Goal: Obtain resource: Download file/media

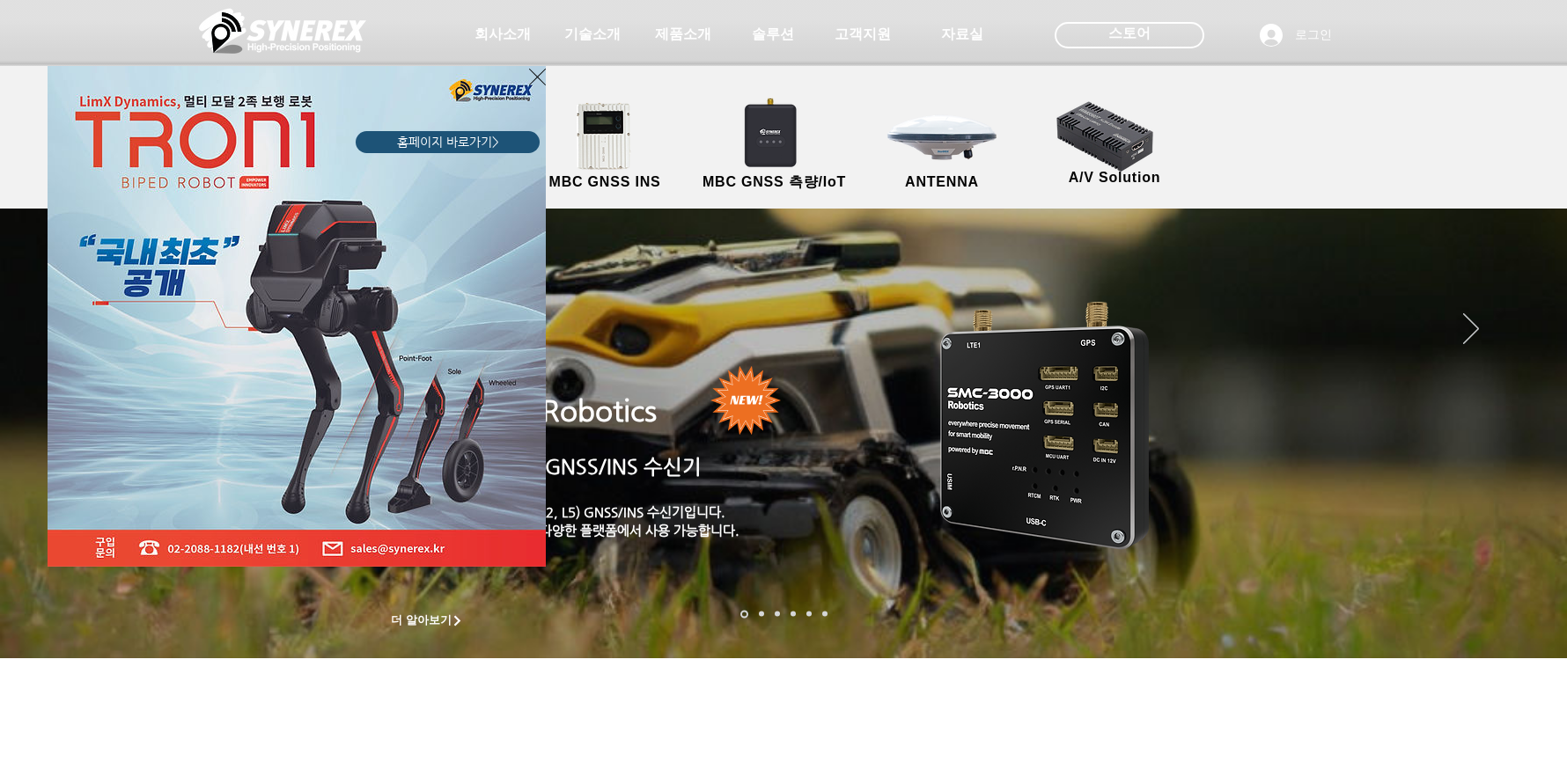
click at [949, 152] on div "LimX Dinamics" at bounding box center [784, 392] width 1567 height 784
click at [947, 182] on div "LimX Dinamics" at bounding box center [784, 392] width 1567 height 784
click at [946, 145] on div "LimX Dinamics" at bounding box center [784, 392] width 1567 height 784
click at [535, 74] on icon "사이트로 돌아가기" at bounding box center [537, 77] width 17 height 22
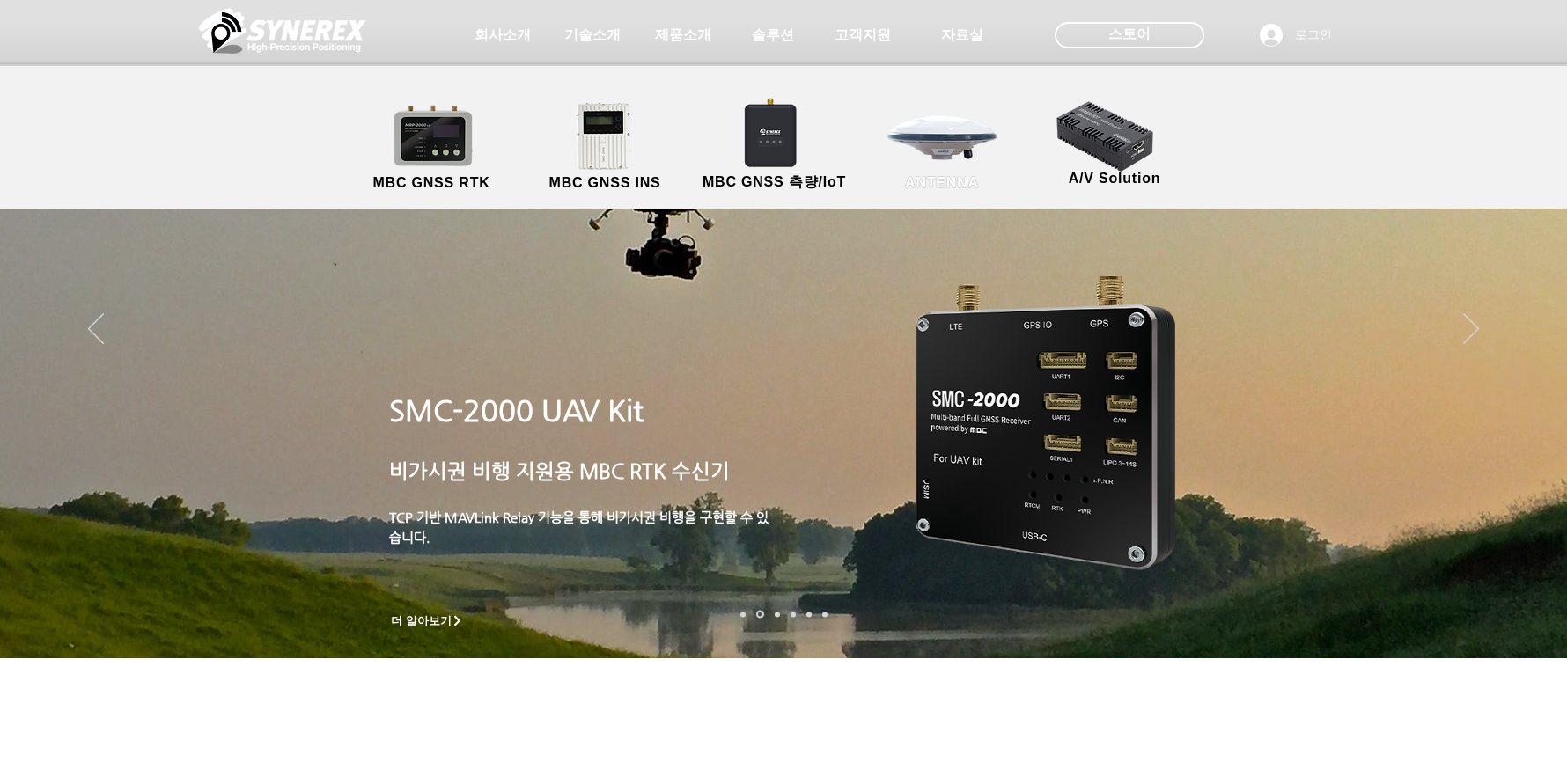
click at [937, 162] on link "ANTENNA" at bounding box center [942, 147] width 158 height 93
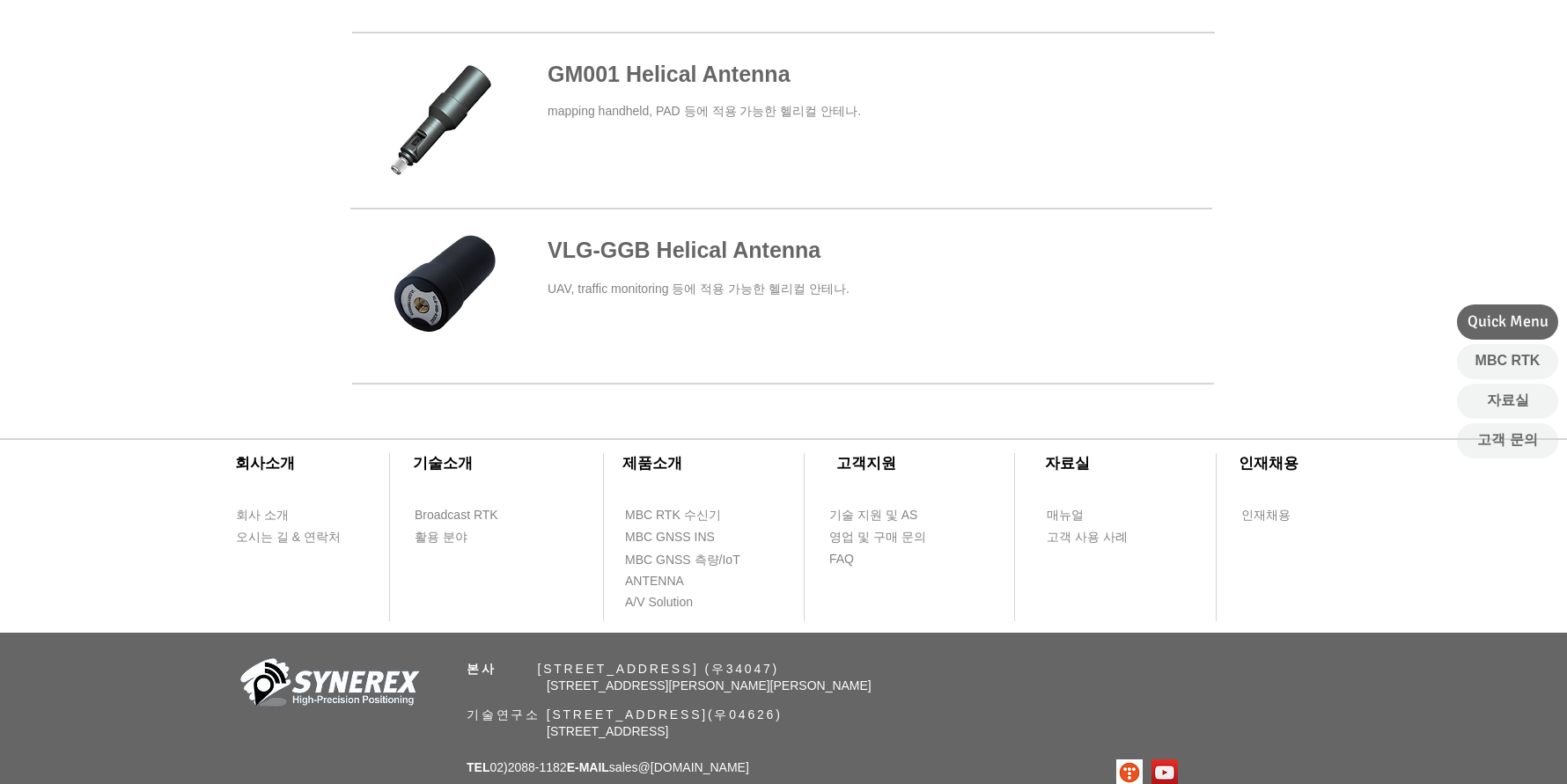
scroll to position [528, 0]
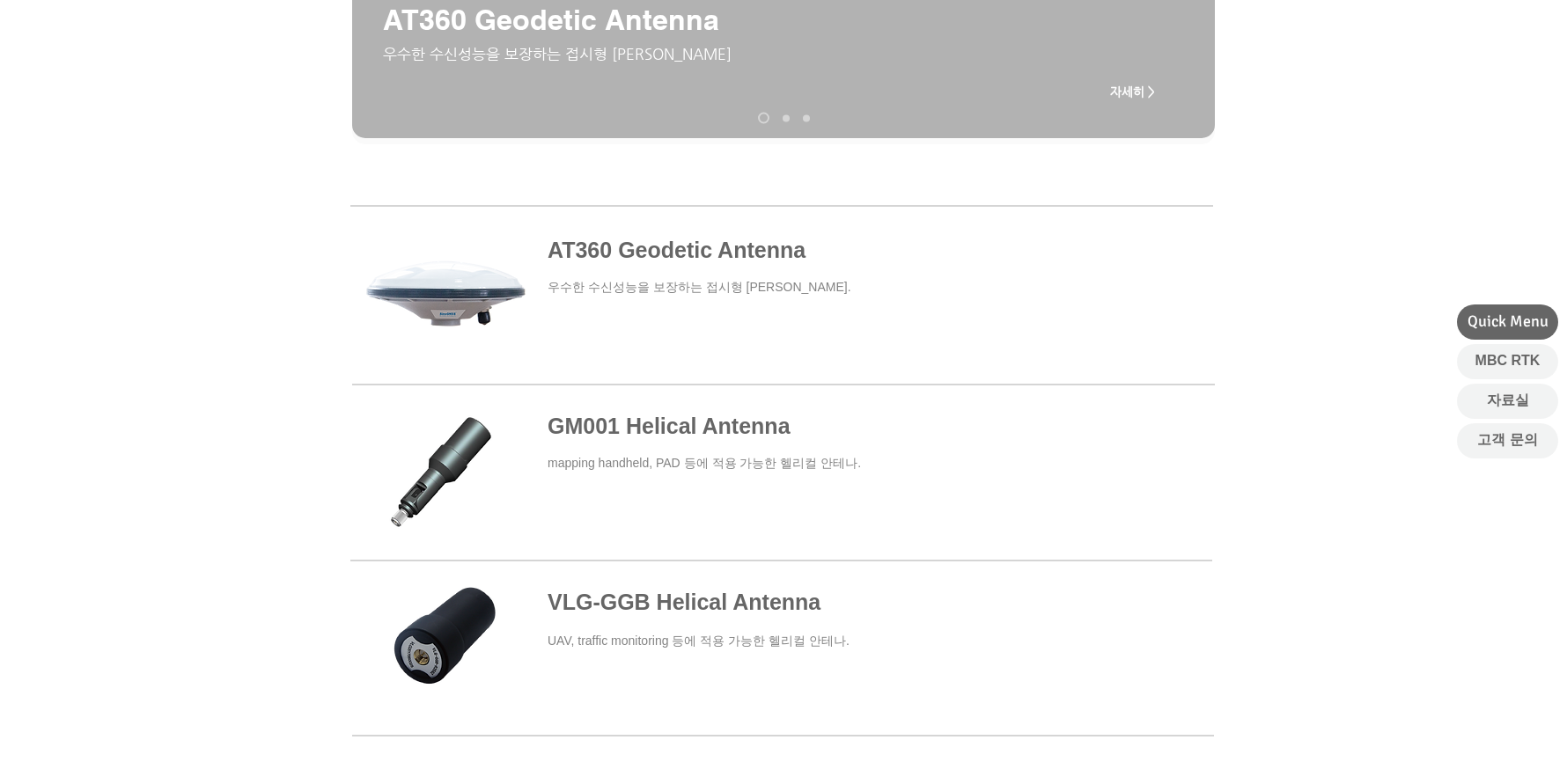
click at [695, 247] on span at bounding box center [782, 295] width 862 height 162
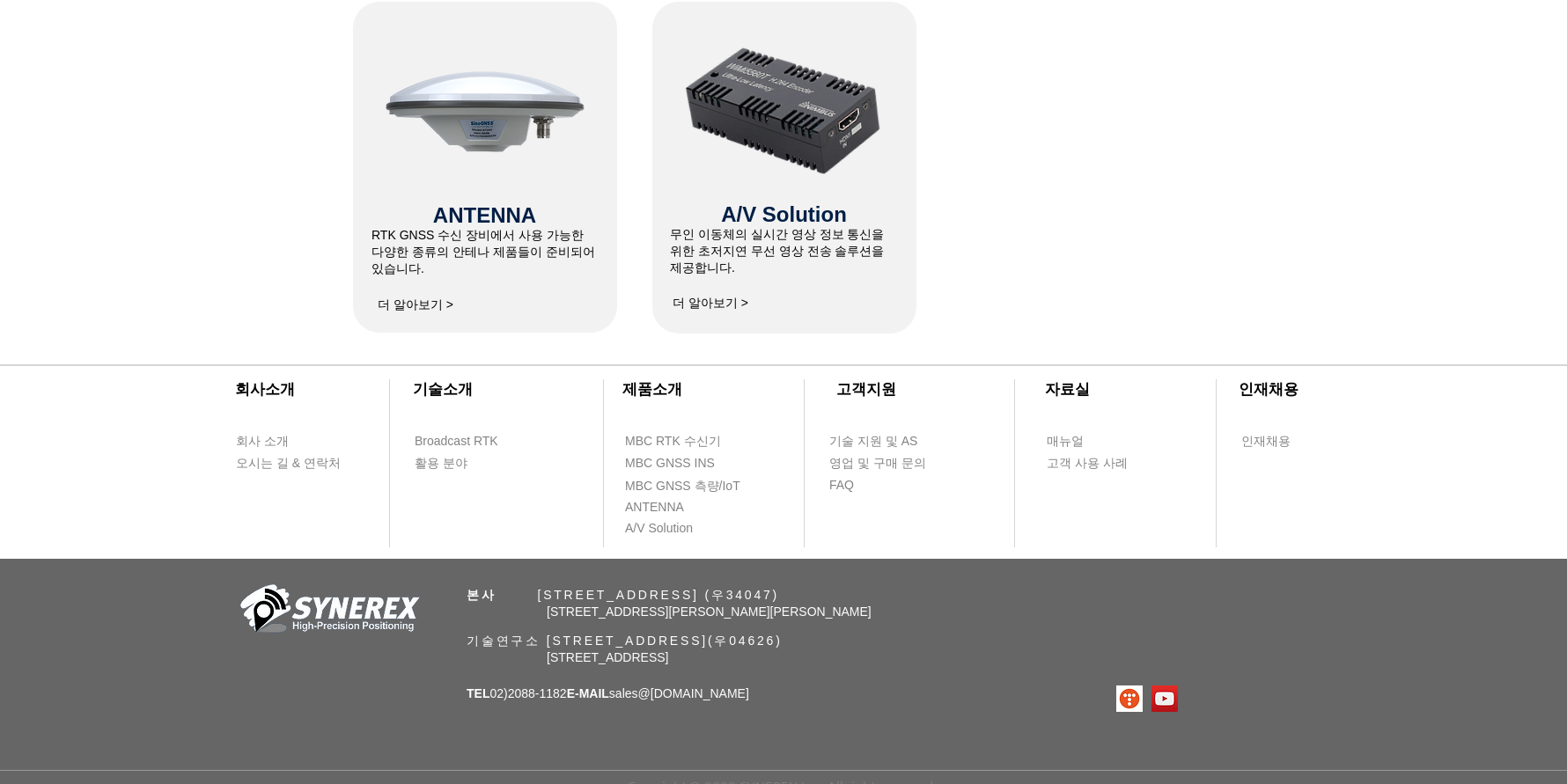
click at [411, 301] on span "더 알아보기 >" at bounding box center [416, 305] width 76 height 16
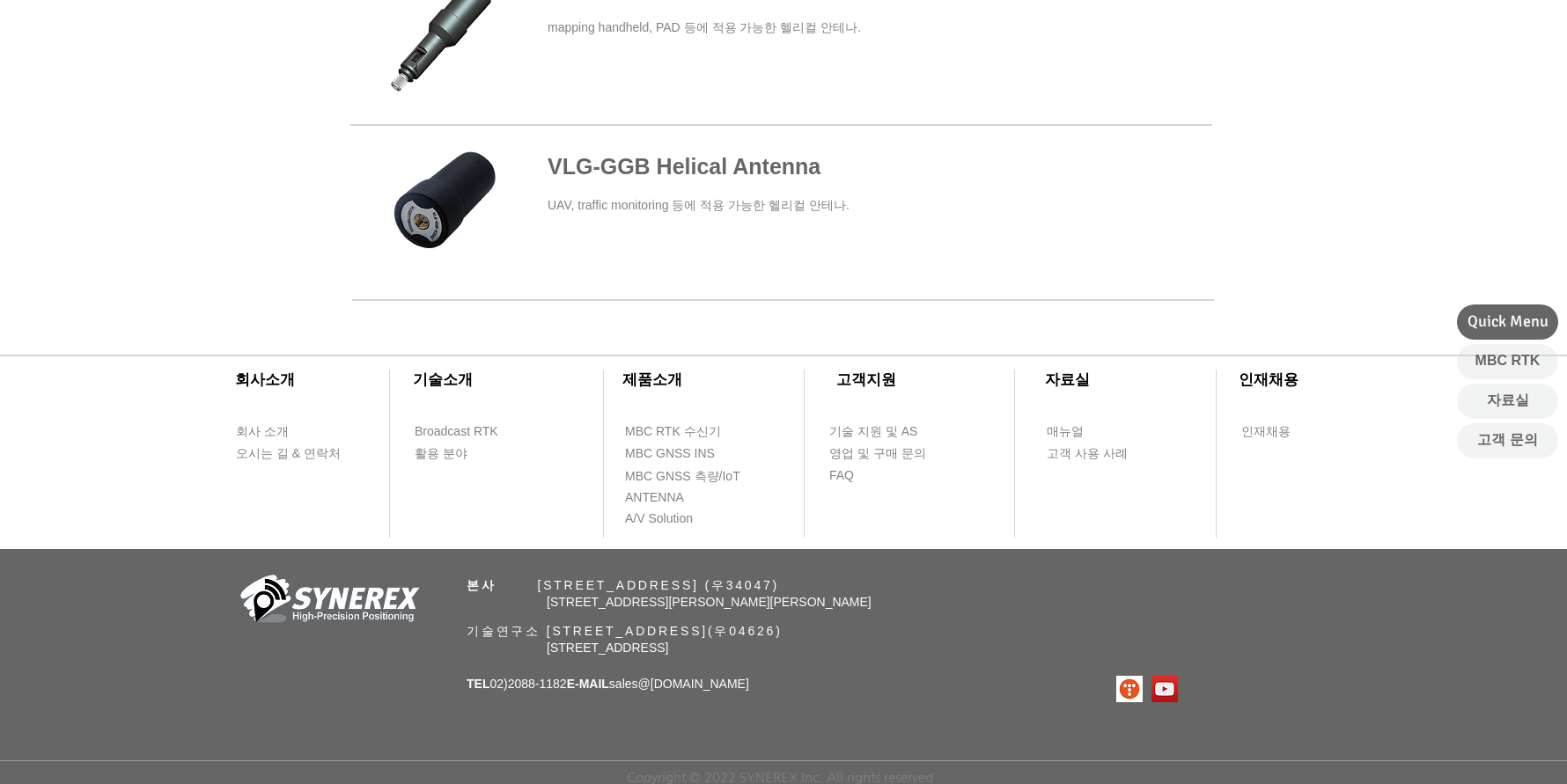
scroll to position [968, 0]
click at [1074, 427] on span "매뉴얼" at bounding box center [1065, 432] width 37 height 18
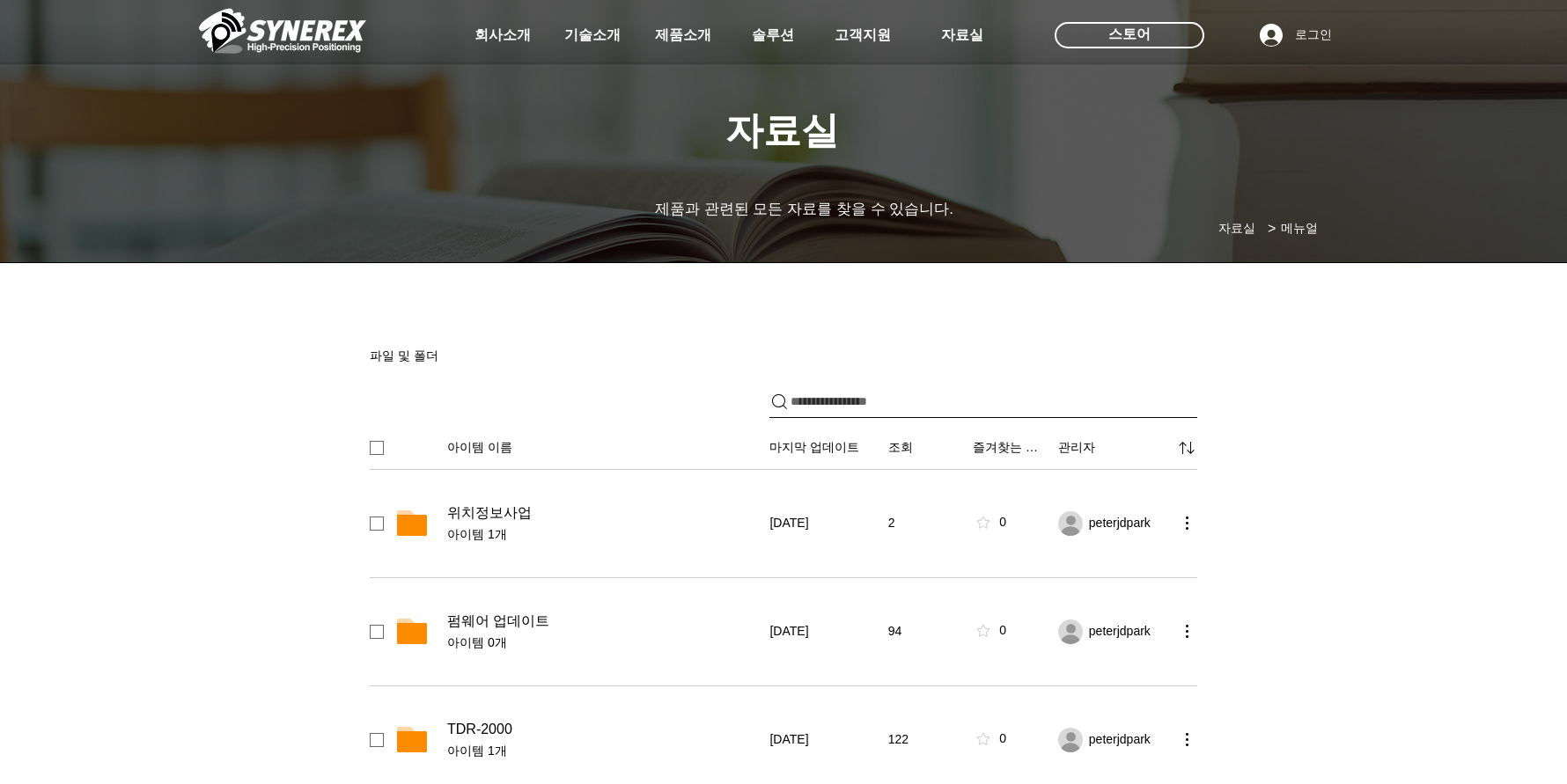
click at [821, 404] on input "파일 공유" at bounding box center [994, 403] width 406 height 32
type input "*"
type input "******"
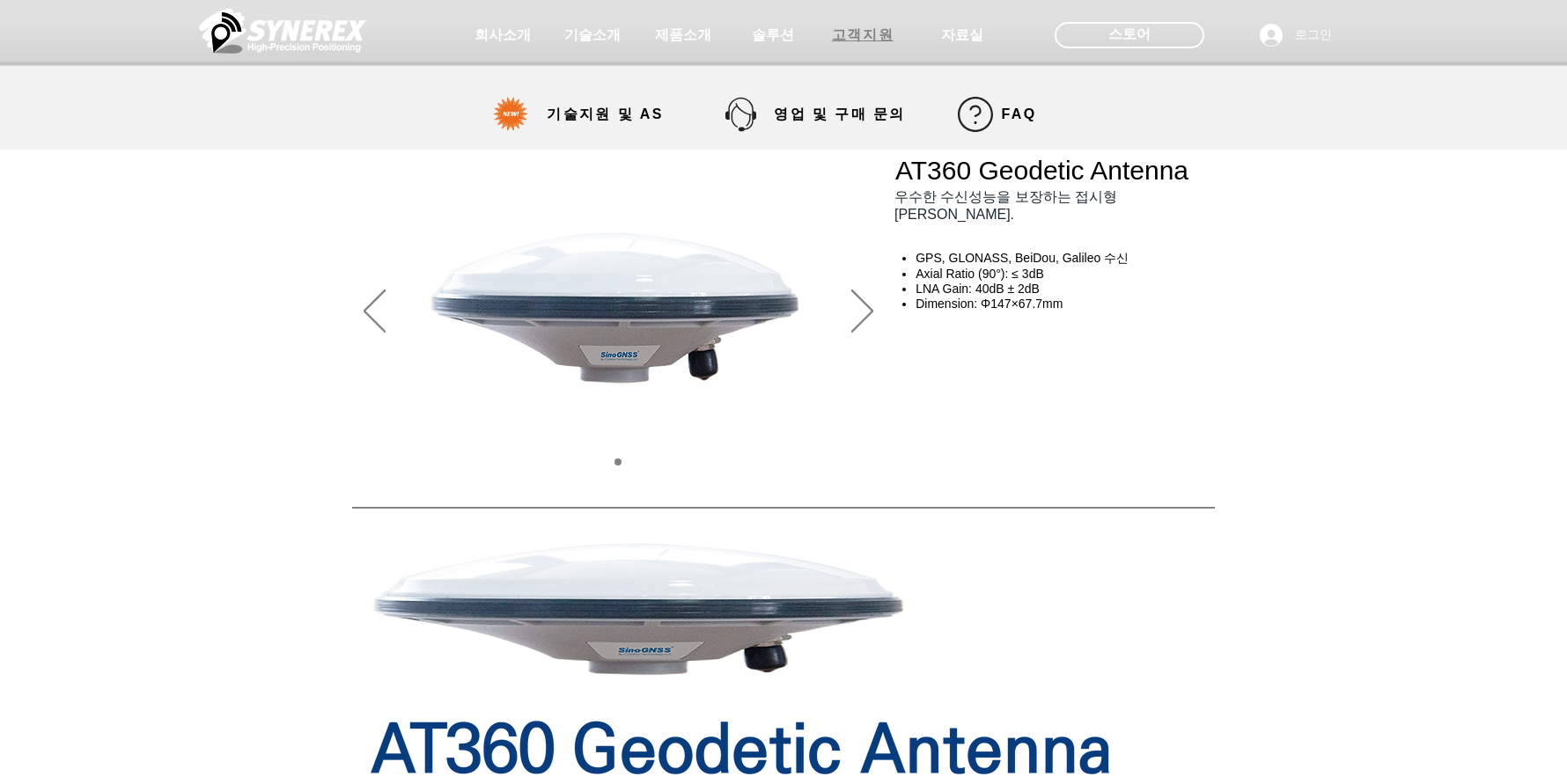
click at [844, 38] on span "고객지원" at bounding box center [863, 35] width 62 height 19
select select "******"
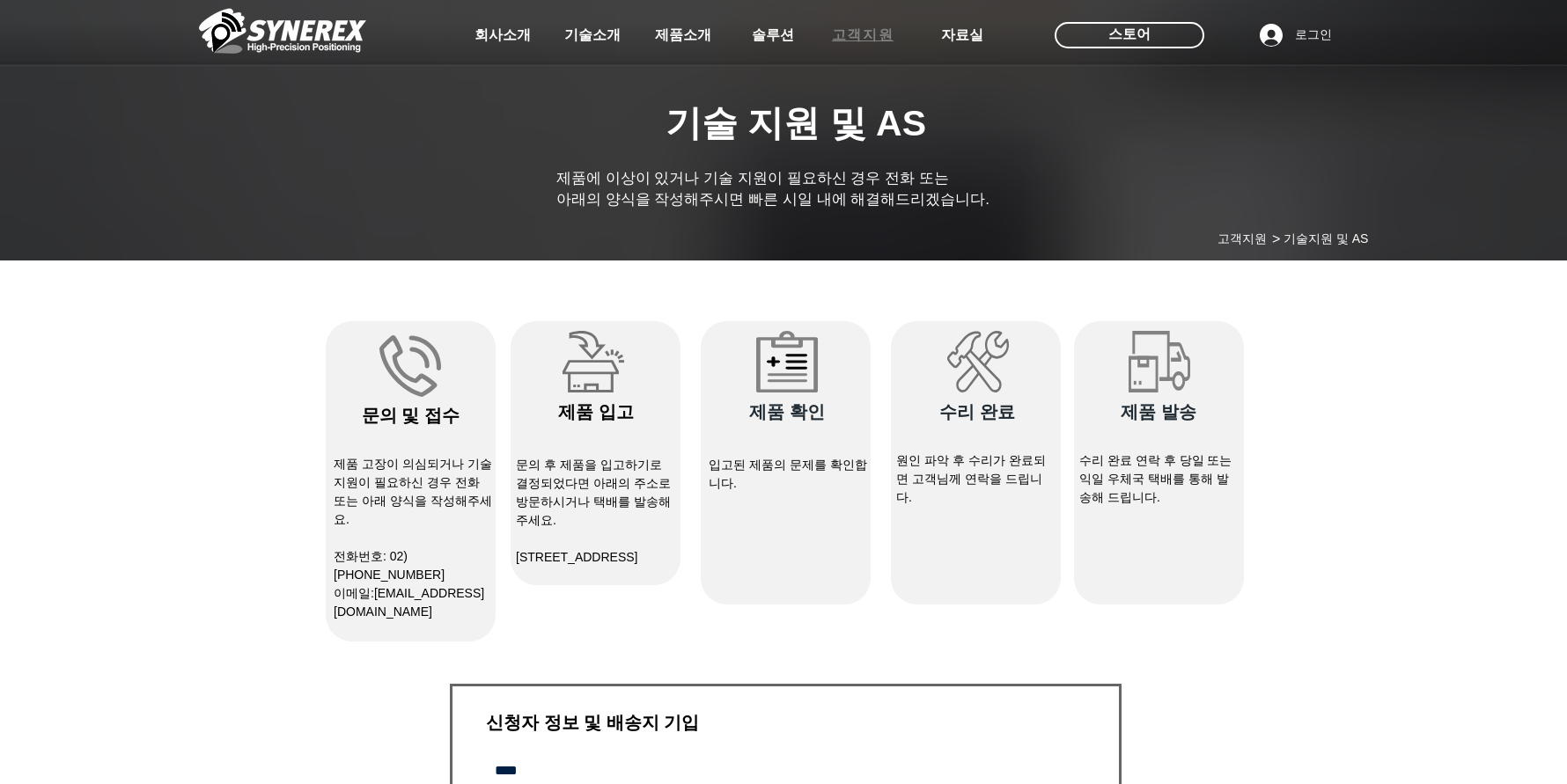
click at [848, 34] on span "고객지원" at bounding box center [863, 35] width 62 height 19
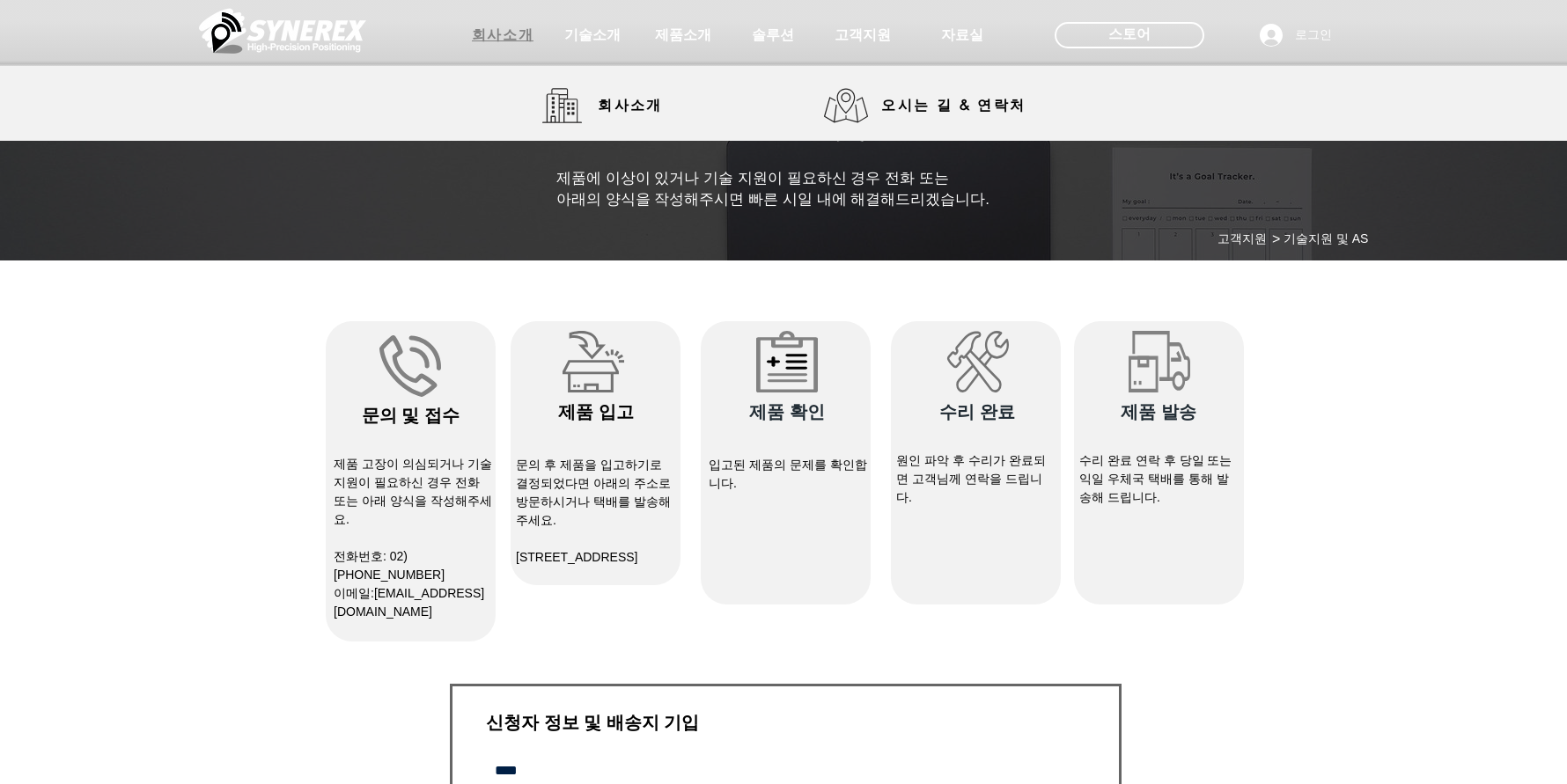
click at [511, 37] on span "회사소개" at bounding box center [503, 35] width 62 height 19
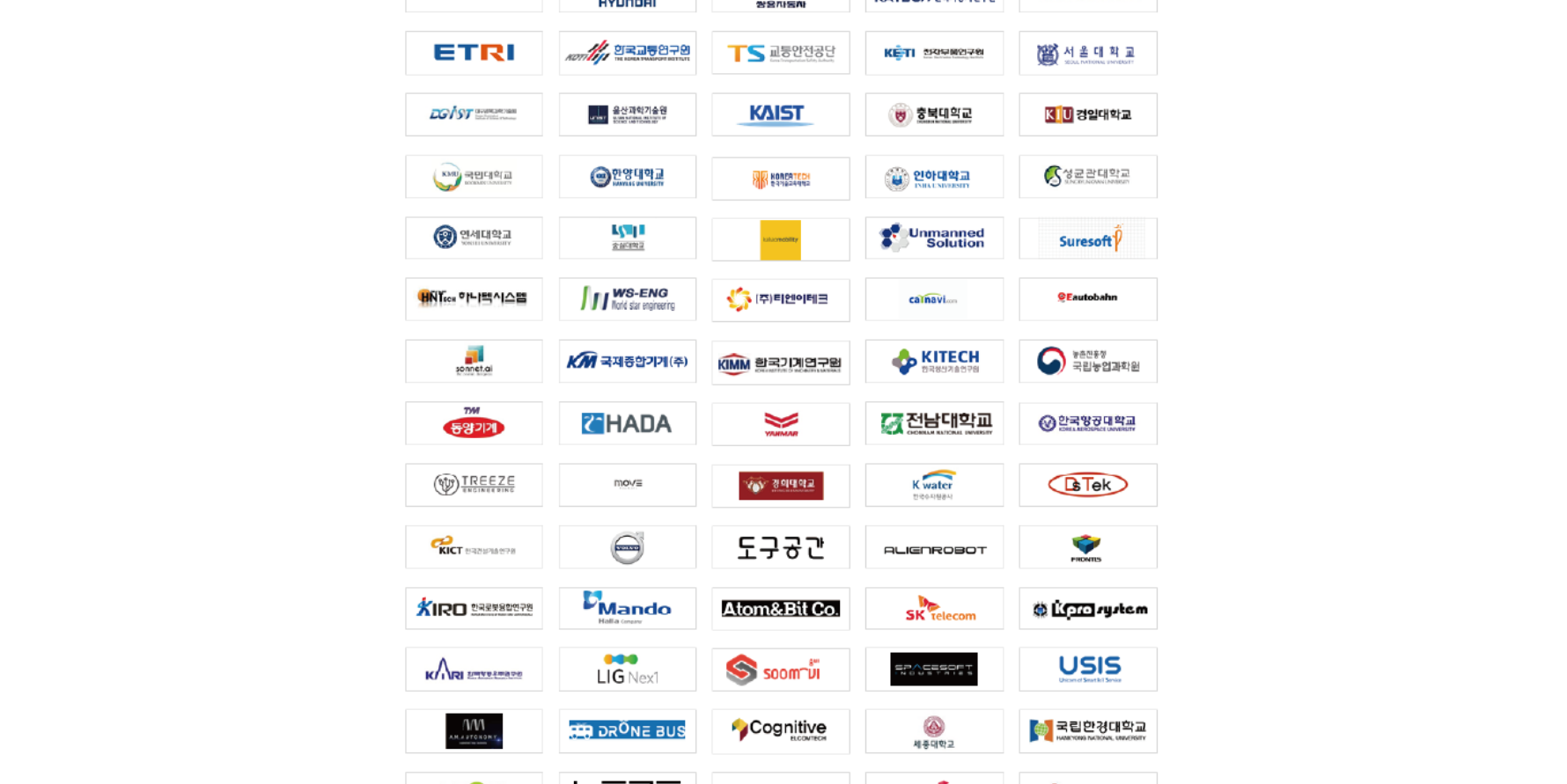
scroll to position [2781, 0]
